Goal: Share content: Share content

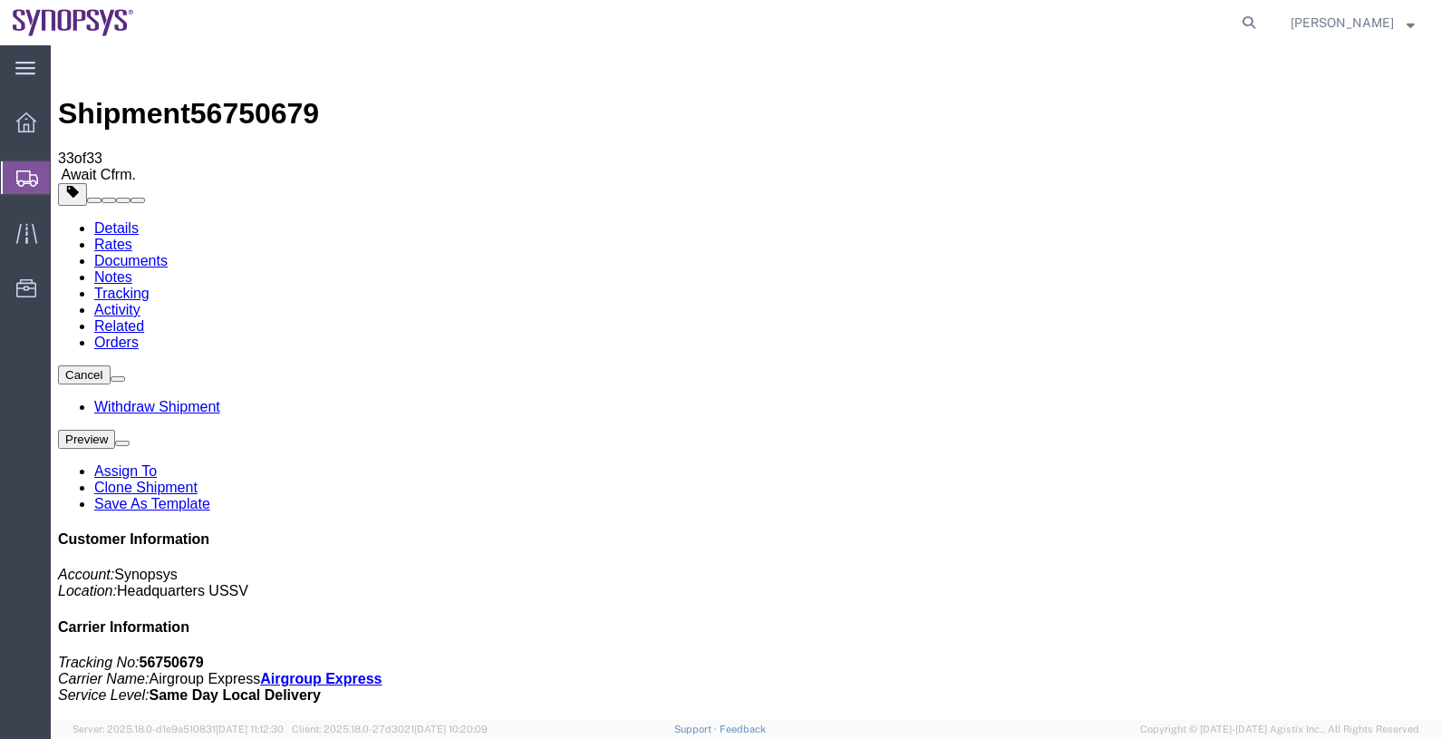
click at [168, 253] on link "Documents" at bounding box center [130, 260] width 73 height 15
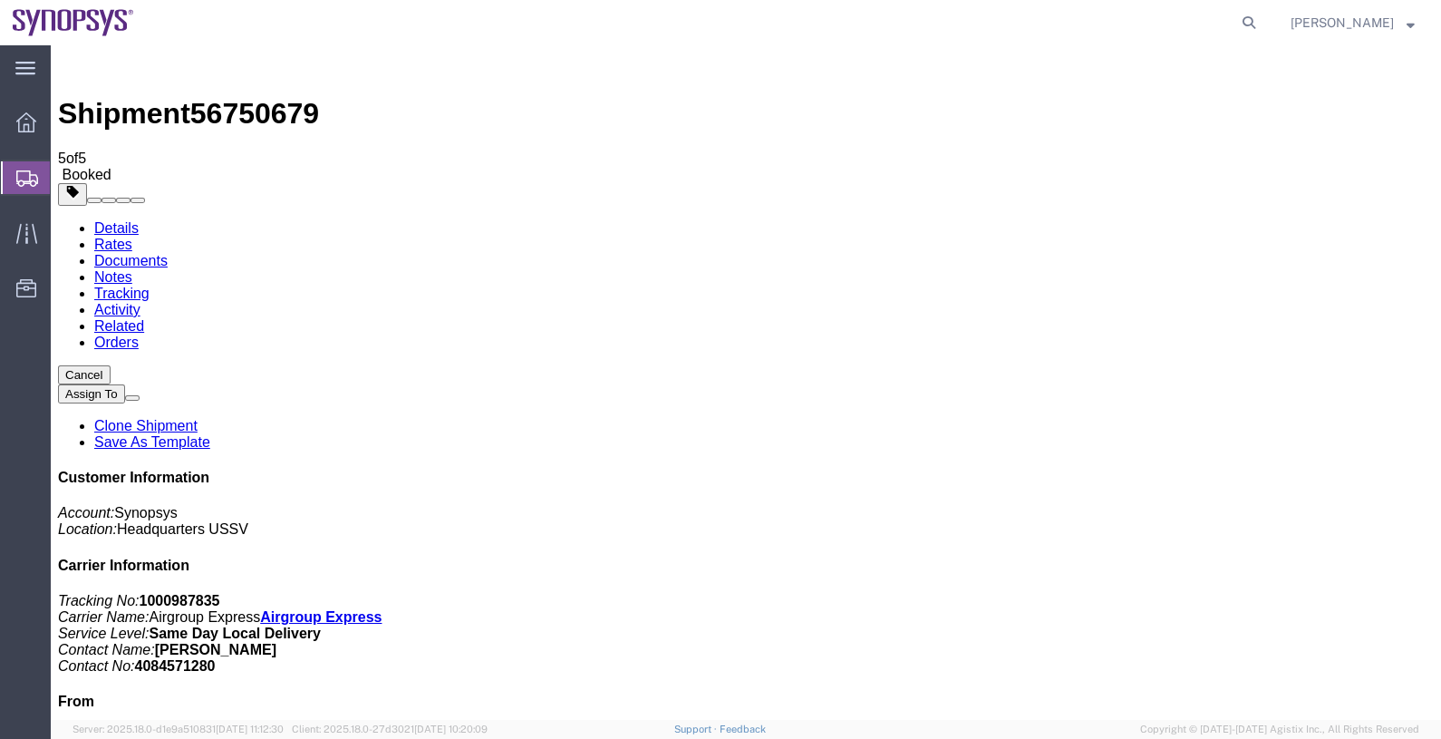
click at [140, 302] on link "Activity" at bounding box center [117, 309] width 46 height 15
click at [168, 253] on link "Documents" at bounding box center [130, 260] width 73 height 15
checkbox input "true"
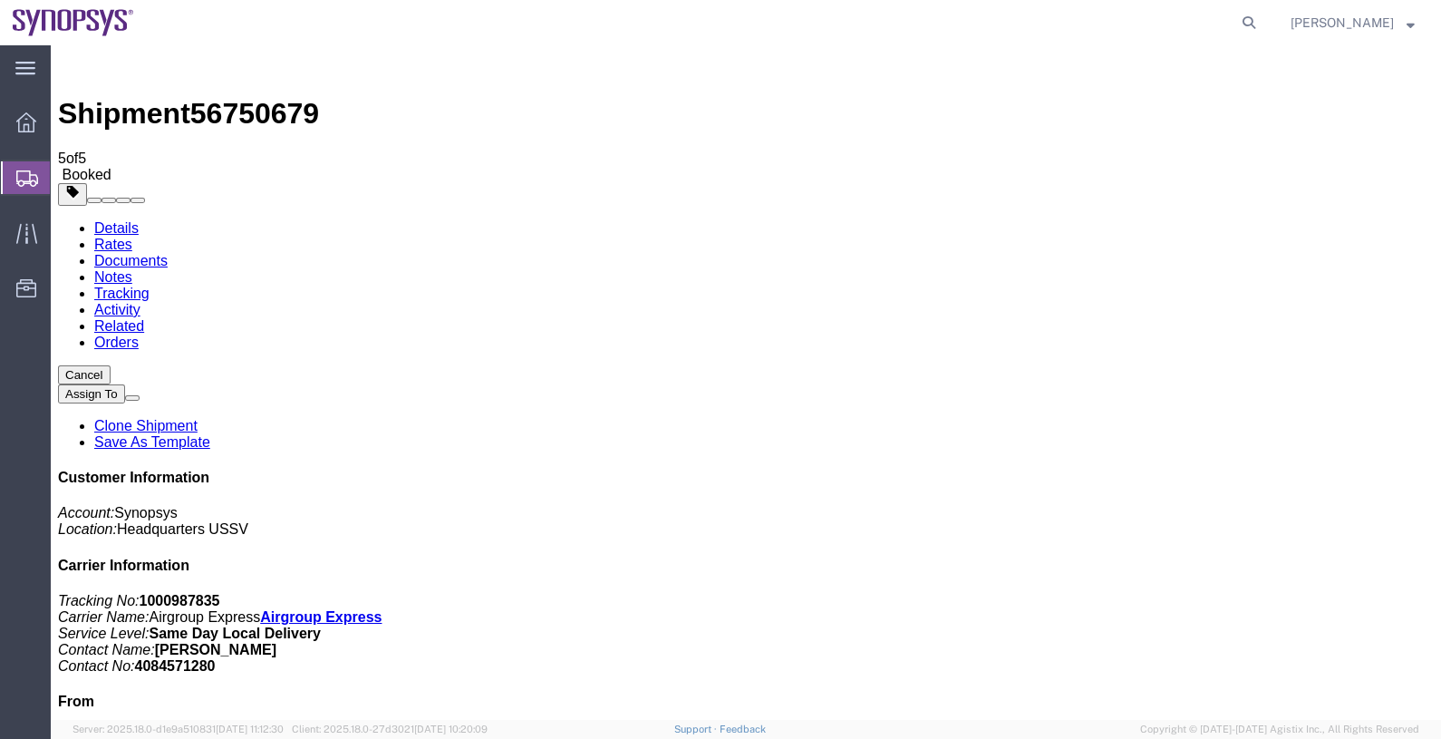
checkbox input "false"
checkbox input "true"
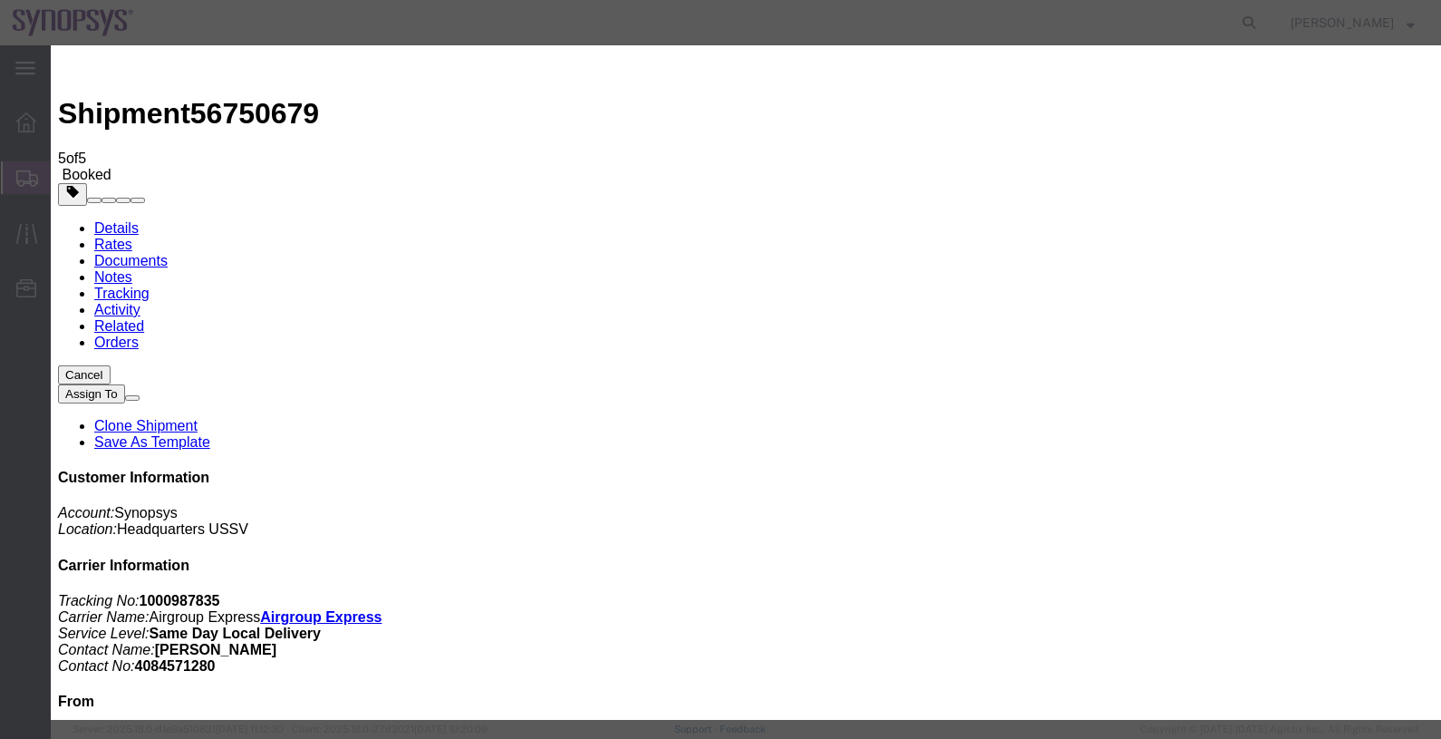
paste input "[EMAIL_ADDRESS][DOMAIN_NAME]"
type input "[EMAIL_ADDRESS][DOMAIN_NAME]"
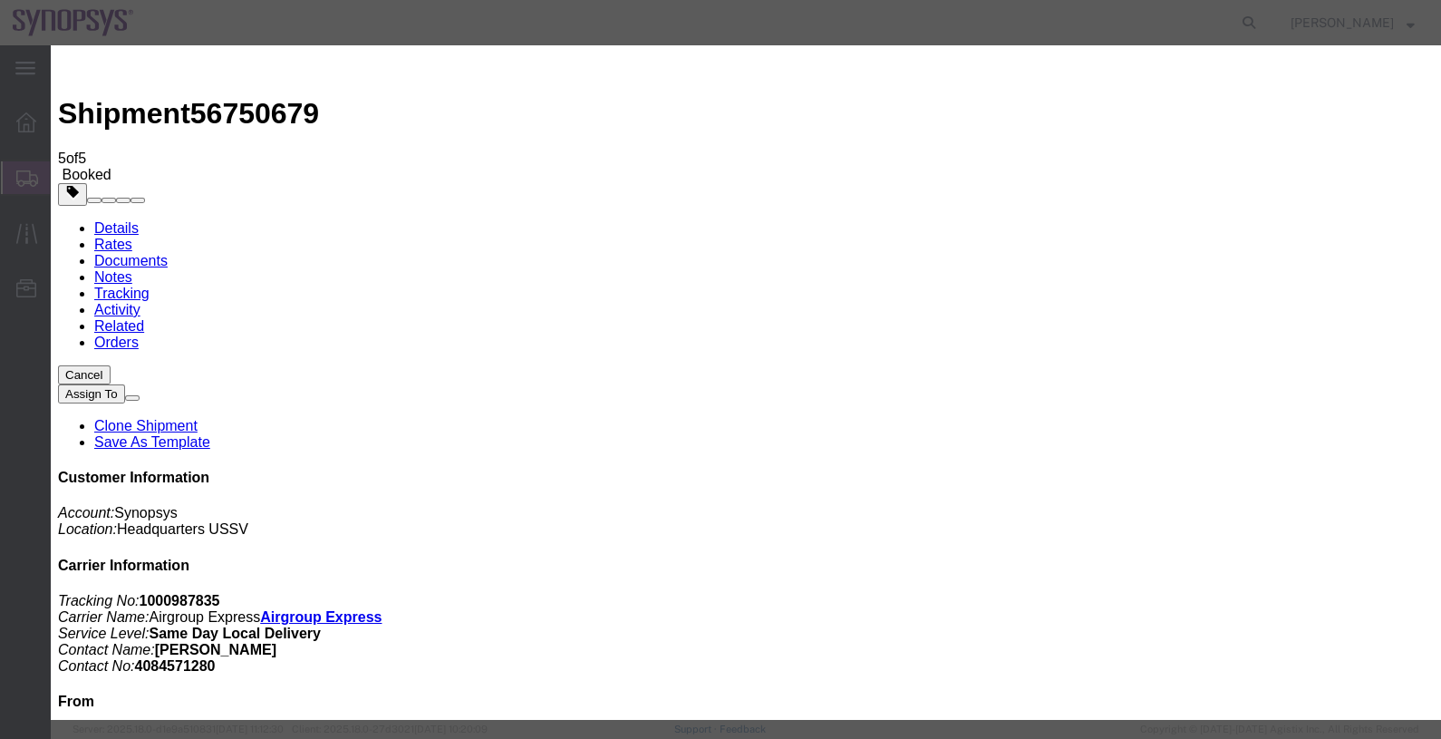
checkbox input "true"
